Goal: Task Accomplishment & Management: Complete application form

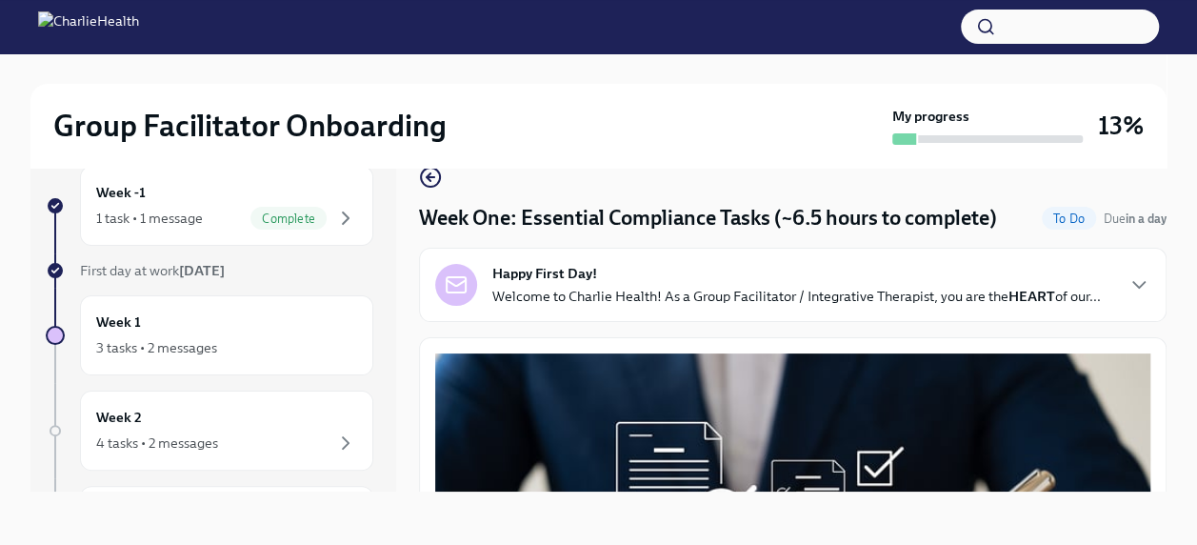
scroll to position [4110, 0]
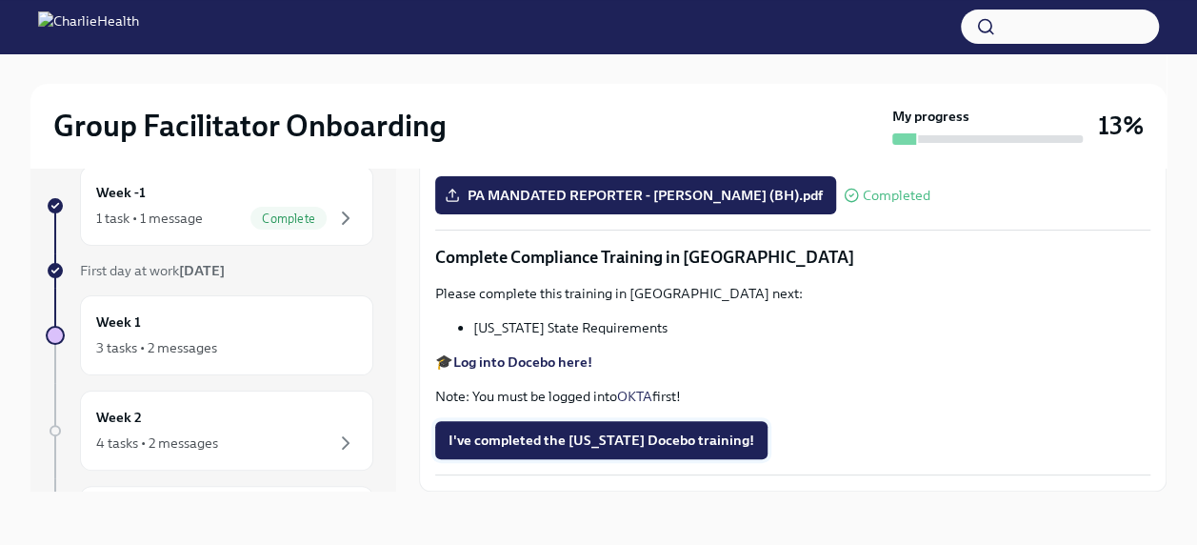
click at [581, 443] on span "I've completed the [US_STATE] Docebo training!" at bounding box center [602, 440] width 306 height 19
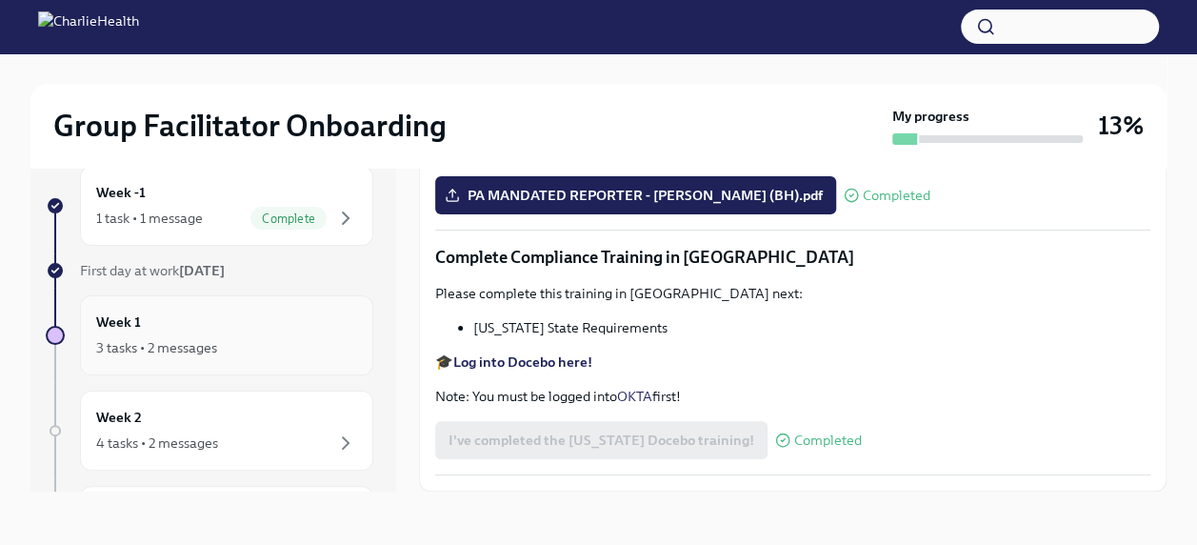
click at [139, 338] on div "3 tasks • 2 messages" at bounding box center [156, 347] width 121 height 19
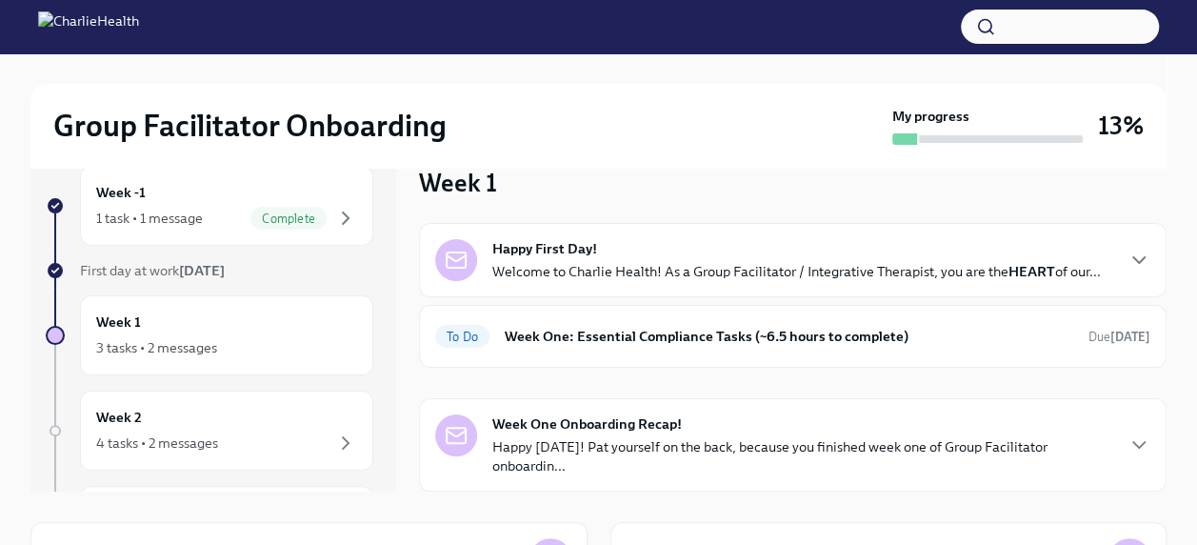
scroll to position [76, 0]
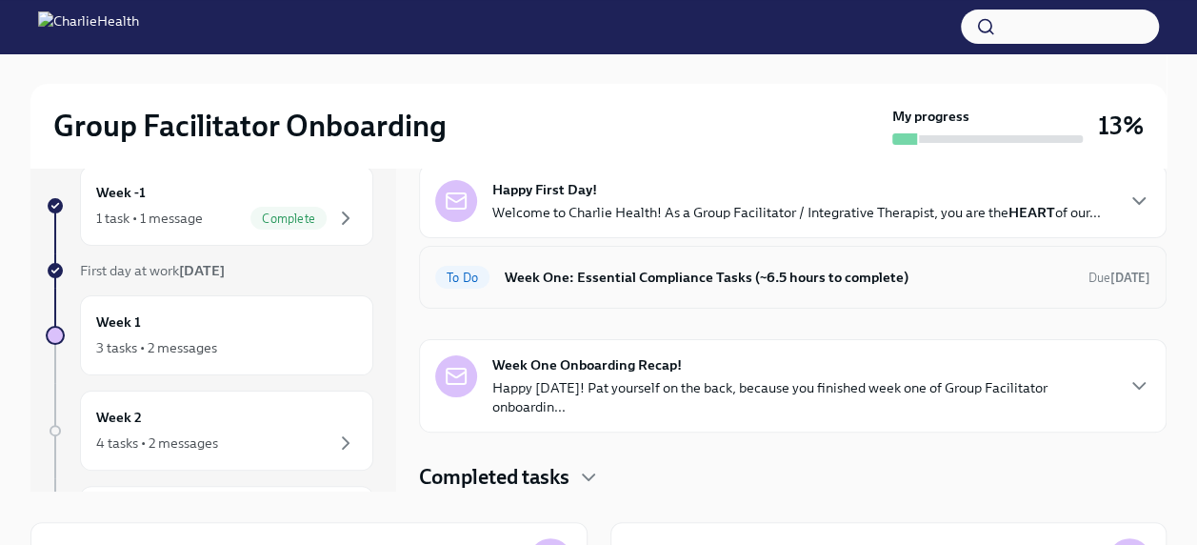
click at [756, 283] on h6 "Week One: Essential Compliance Tasks (~6.5 hours to complete)" at bounding box center [789, 277] width 569 height 21
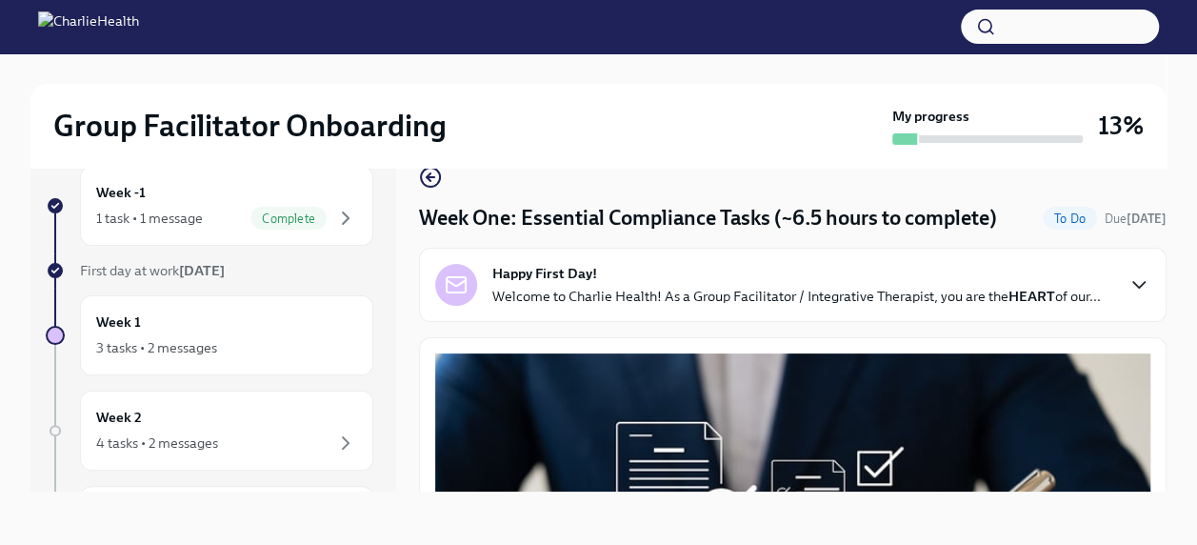
click at [1128, 296] on icon "button" at bounding box center [1139, 284] width 23 height 23
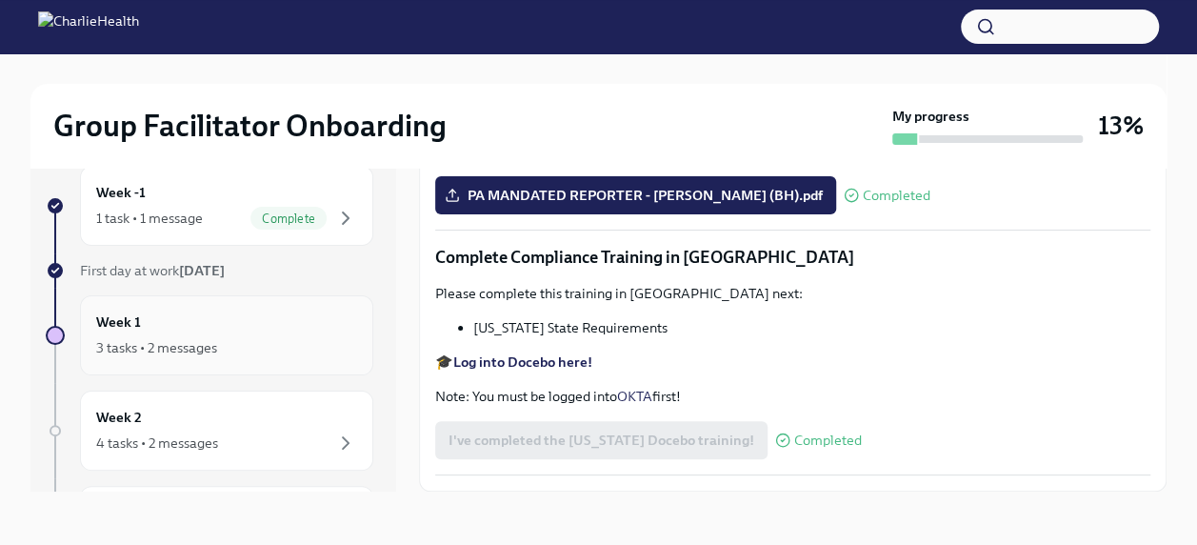
click at [129, 322] on h6 "Week 1" at bounding box center [118, 322] width 45 height 21
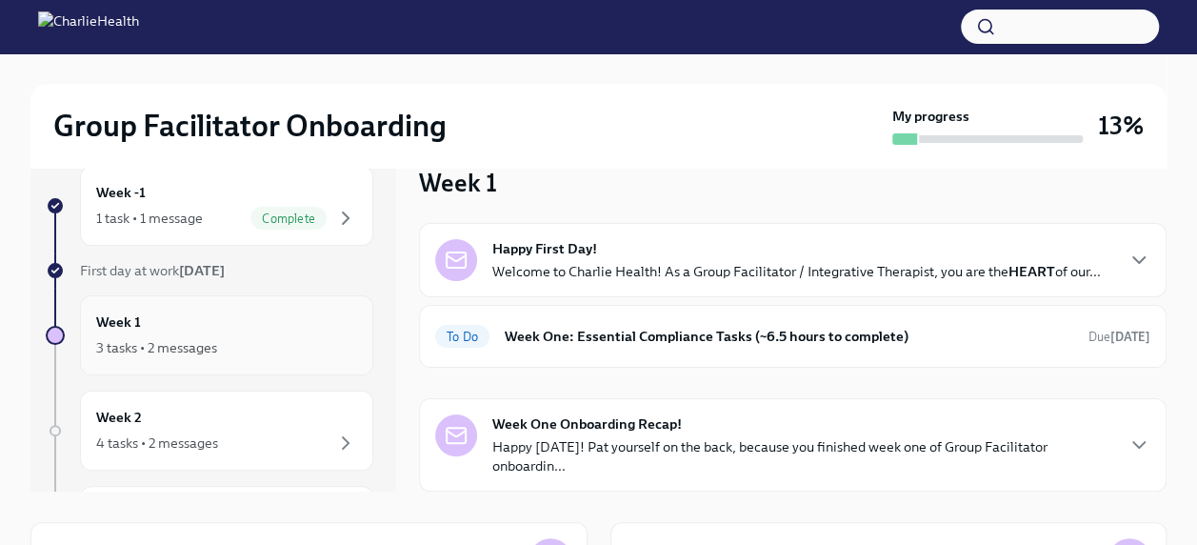
click at [185, 345] on div "3 tasks • 2 messages" at bounding box center [156, 347] width 121 height 19
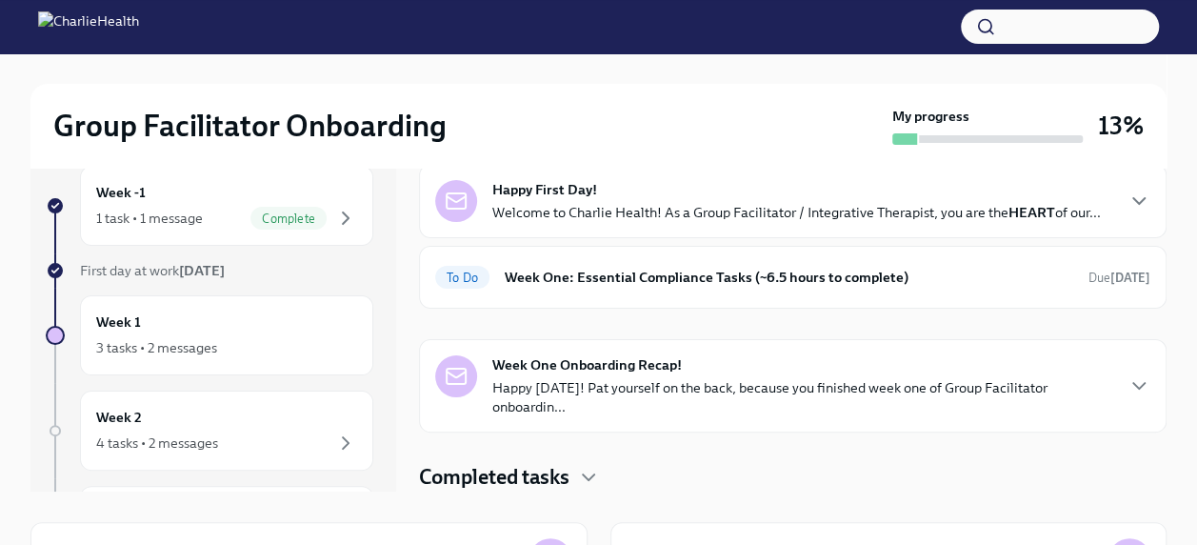
scroll to position [74, 0]
click at [1128, 391] on icon "button" at bounding box center [1139, 385] width 23 height 23
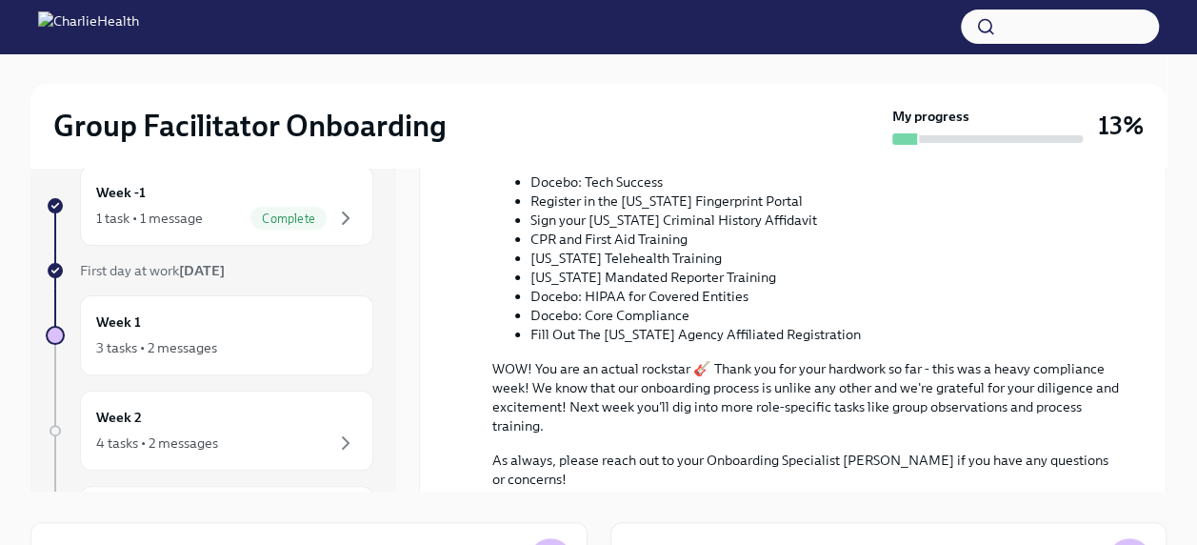
scroll to position [1053, 0]
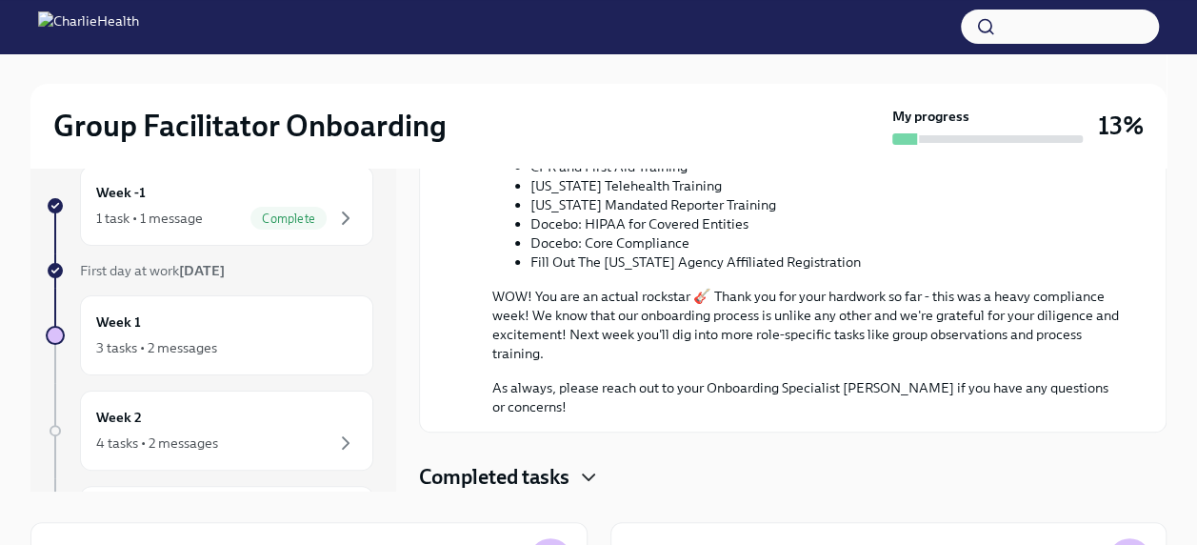
click at [589, 474] on icon "button" at bounding box center [588, 477] width 23 height 23
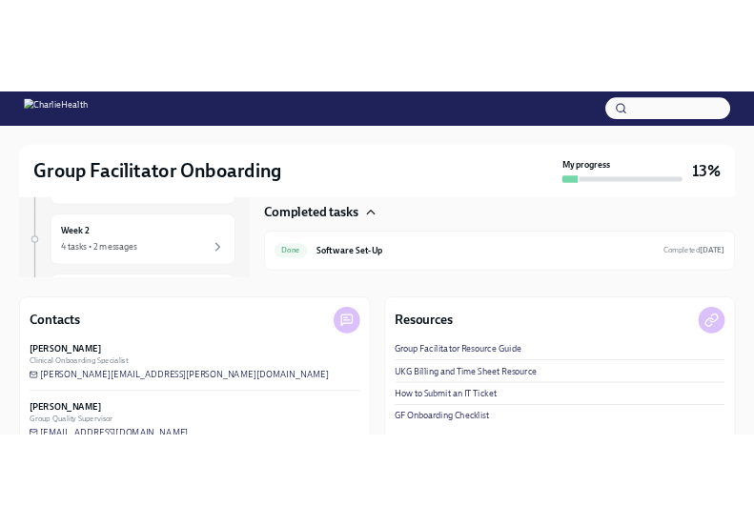
scroll to position [1208, 0]
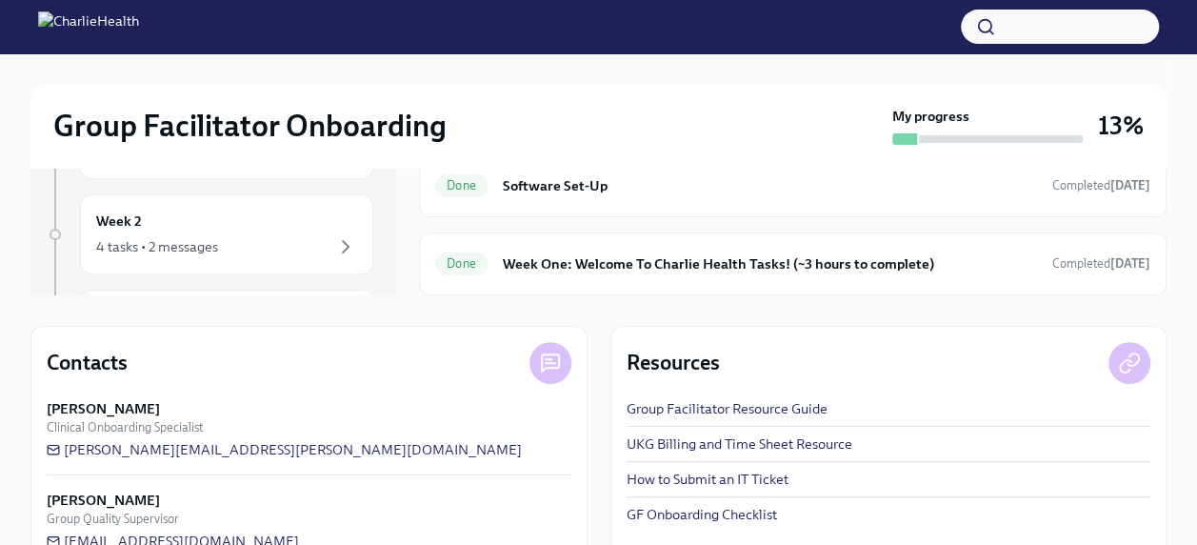
click at [674, 508] on link "GF Onboarding Checklist" at bounding box center [702, 514] width 151 height 19
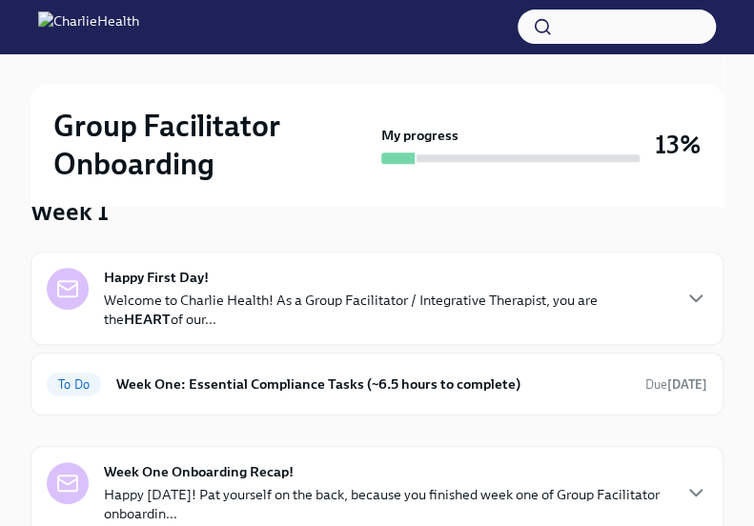
scroll to position [191, 0]
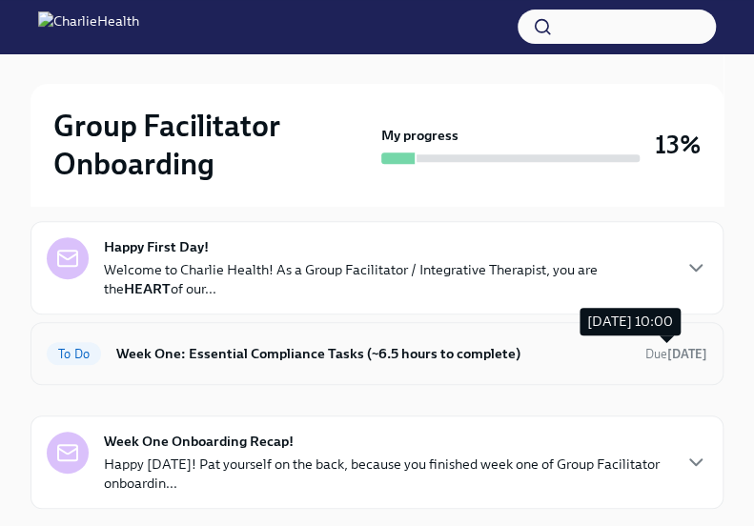
click at [645, 349] on span "Due [DATE]" at bounding box center [676, 354] width 62 height 14
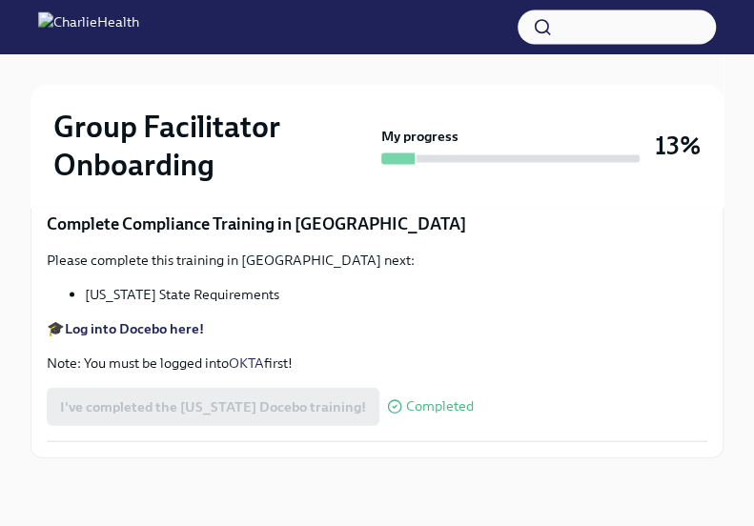
scroll to position [4298, 0]
